Goal: Task Accomplishment & Management: Complete application form

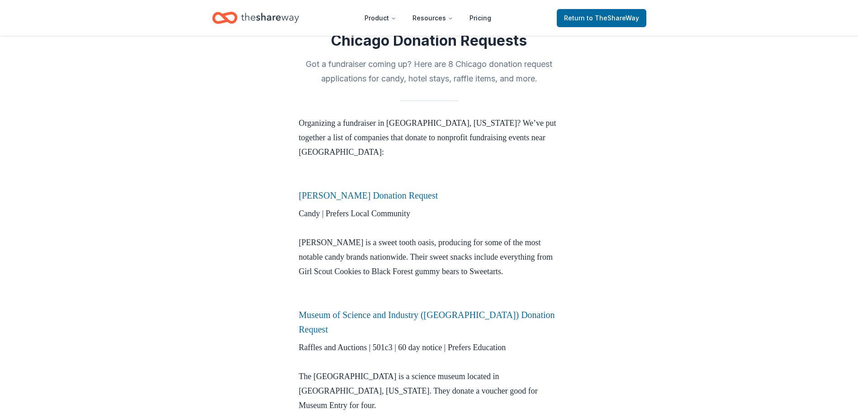
scroll to position [271, 0]
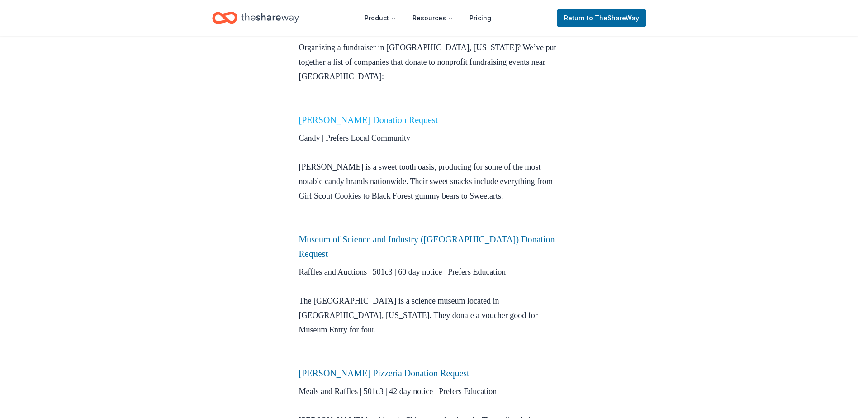
click at [362, 115] on link "Ferrara Donation Request" at bounding box center [368, 120] width 139 height 10
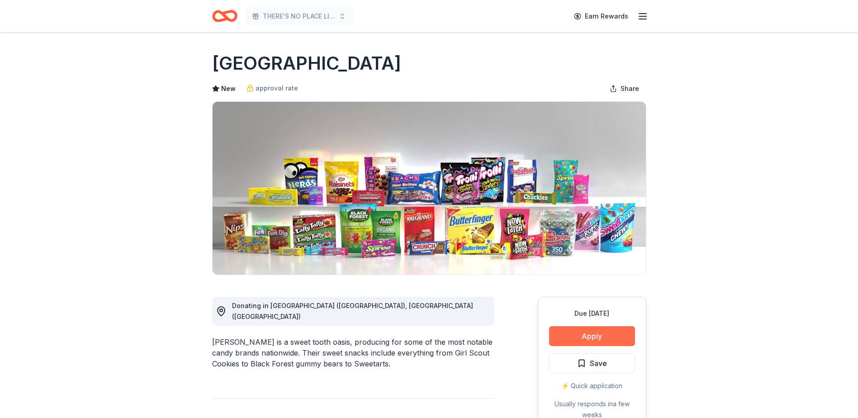
click at [595, 328] on button "Apply" at bounding box center [592, 336] width 86 height 20
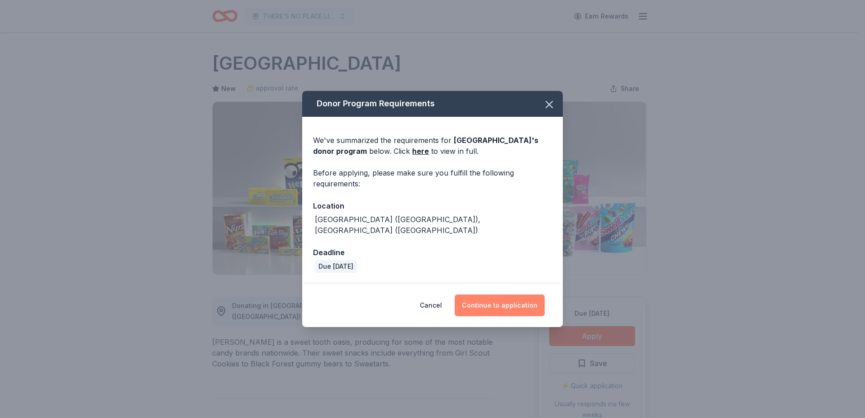
click at [482, 298] on button "Continue to application" at bounding box center [499, 305] width 90 height 22
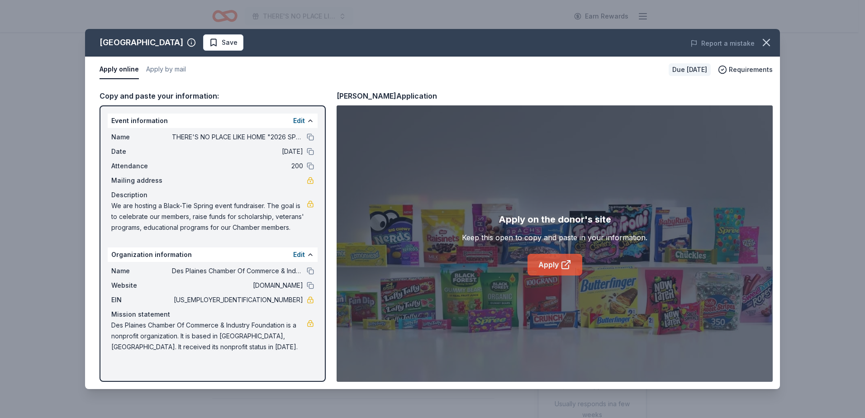
click at [547, 269] on link "Apply" at bounding box center [554, 265] width 55 height 22
